Goal: Find specific page/section: Find specific page/section

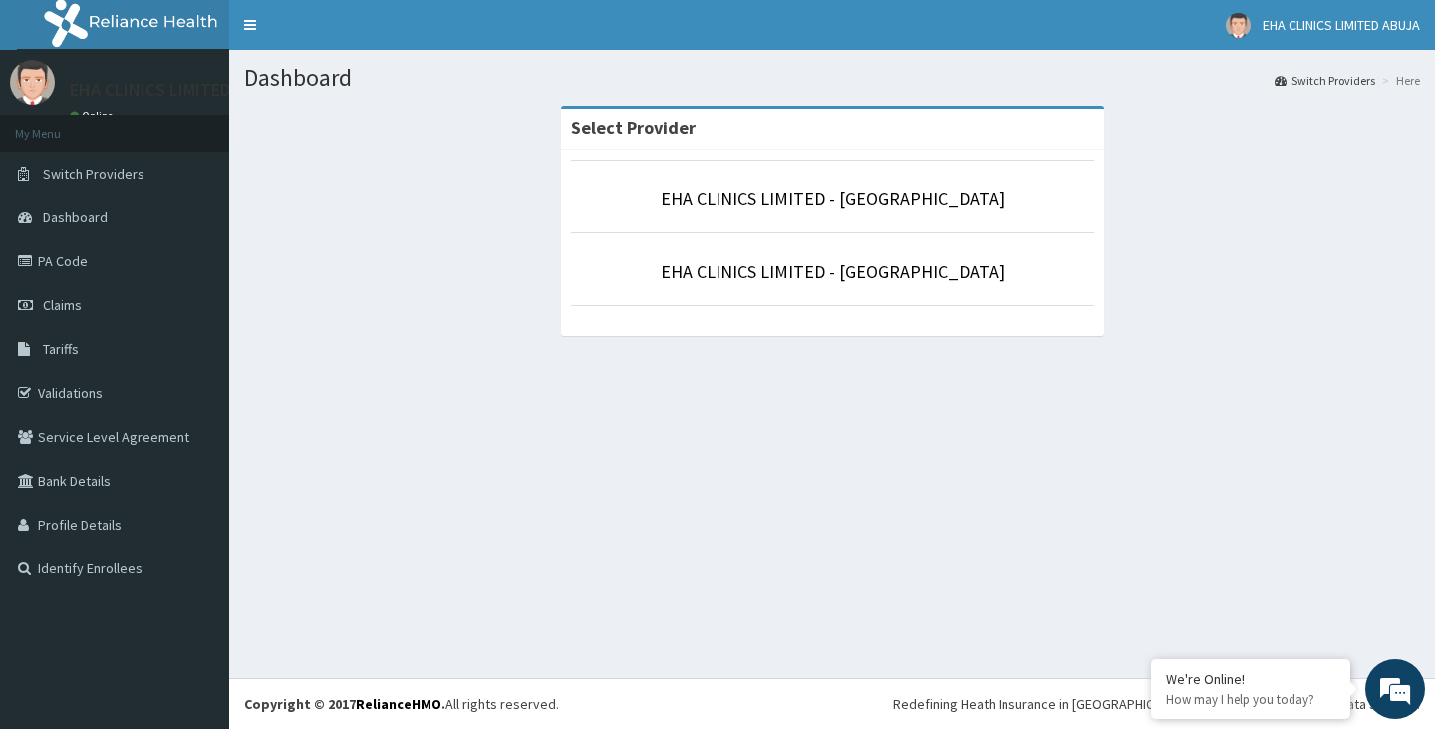
drag, startPoint x: 0, startPoint y: 0, endPoint x: 298, endPoint y: 360, distance: 467.2
click at [23, 345] on icon at bounding box center [28, 349] width 20 height 14
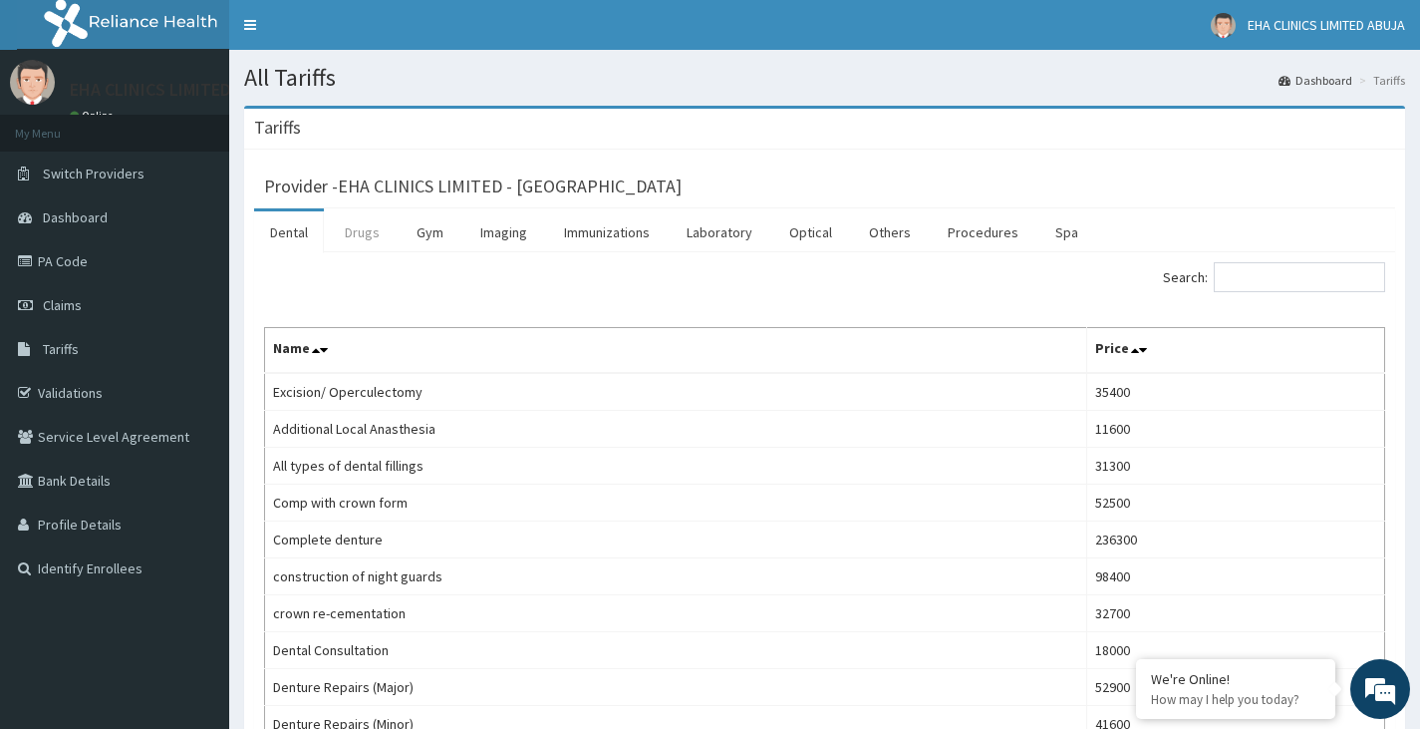
click at [352, 228] on link "Drugs" at bounding box center [362, 232] width 67 height 42
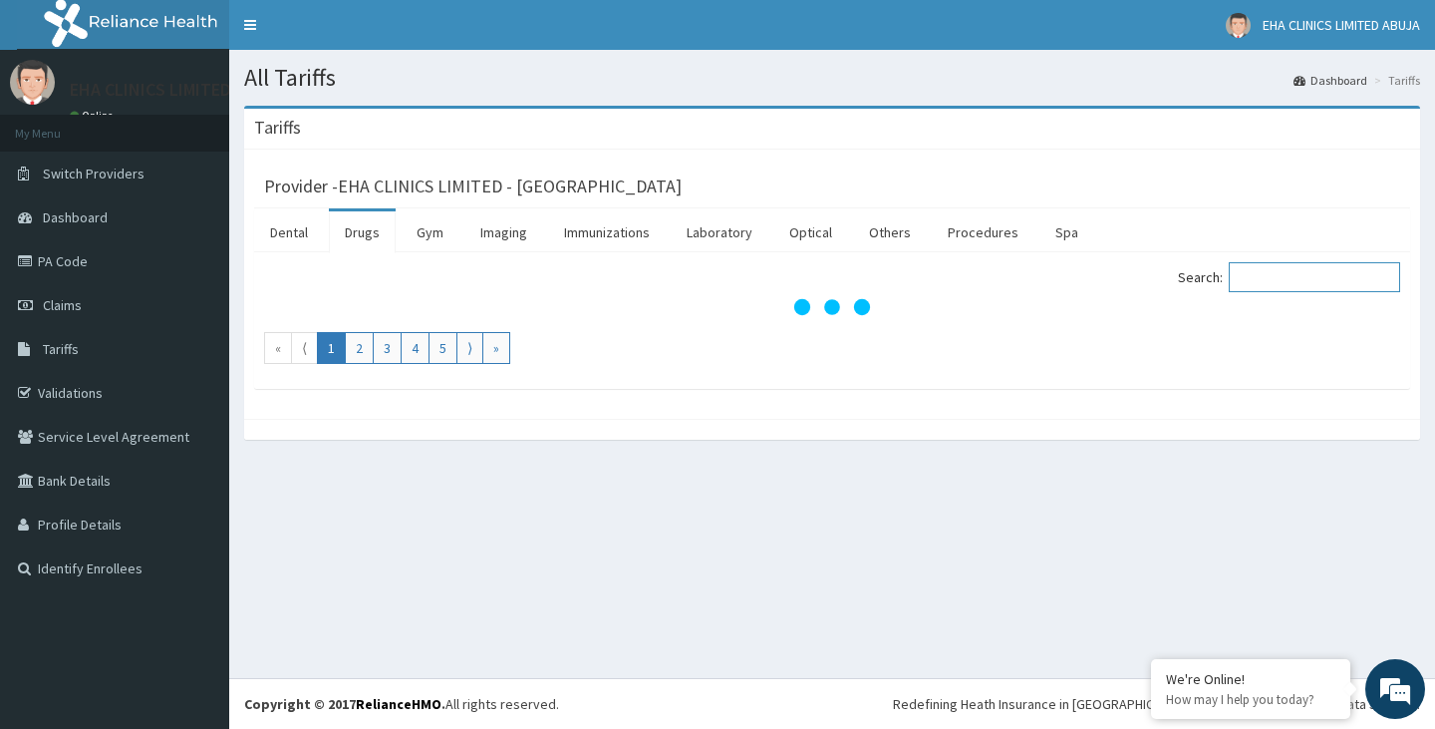
click at [1299, 279] on input "Search:" at bounding box center [1314, 277] width 171 height 30
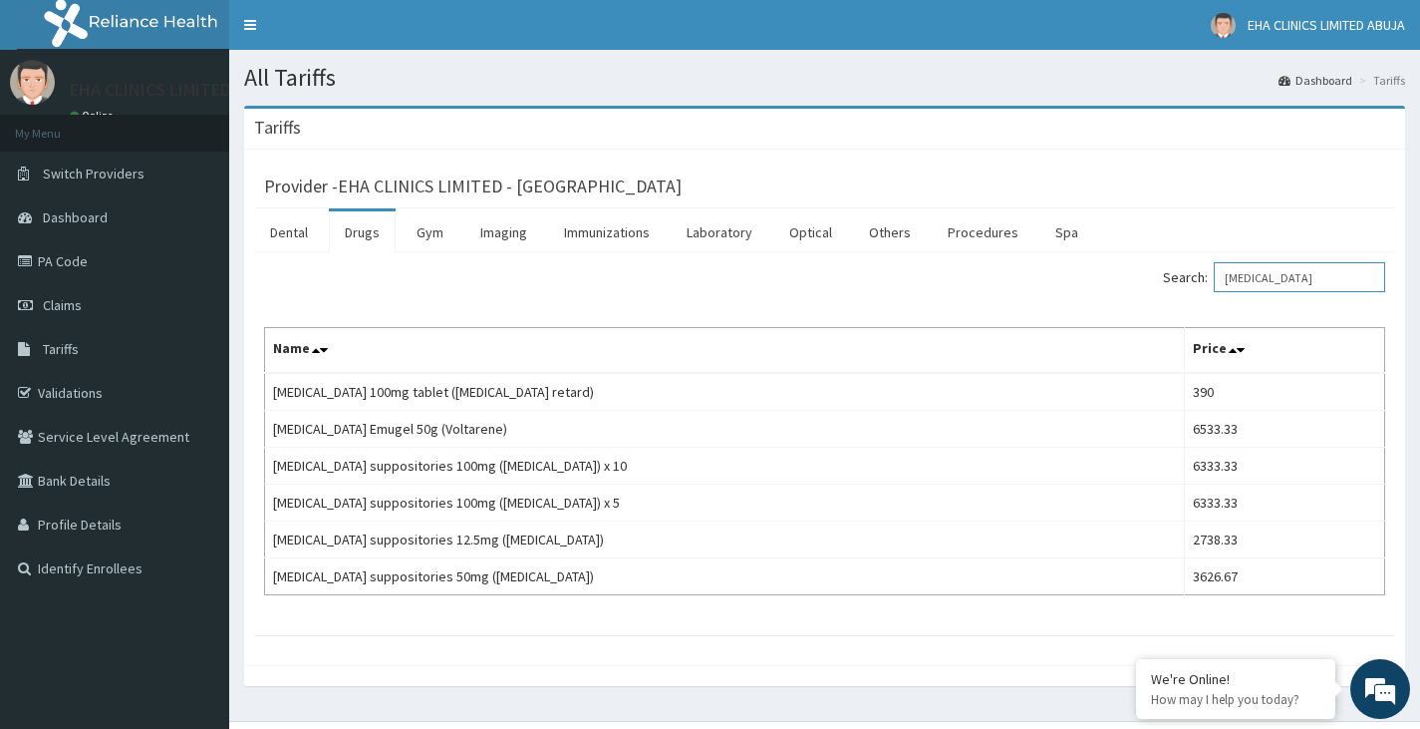
type input "[MEDICAL_DATA]"
